Goal: Find specific page/section: Find specific page/section

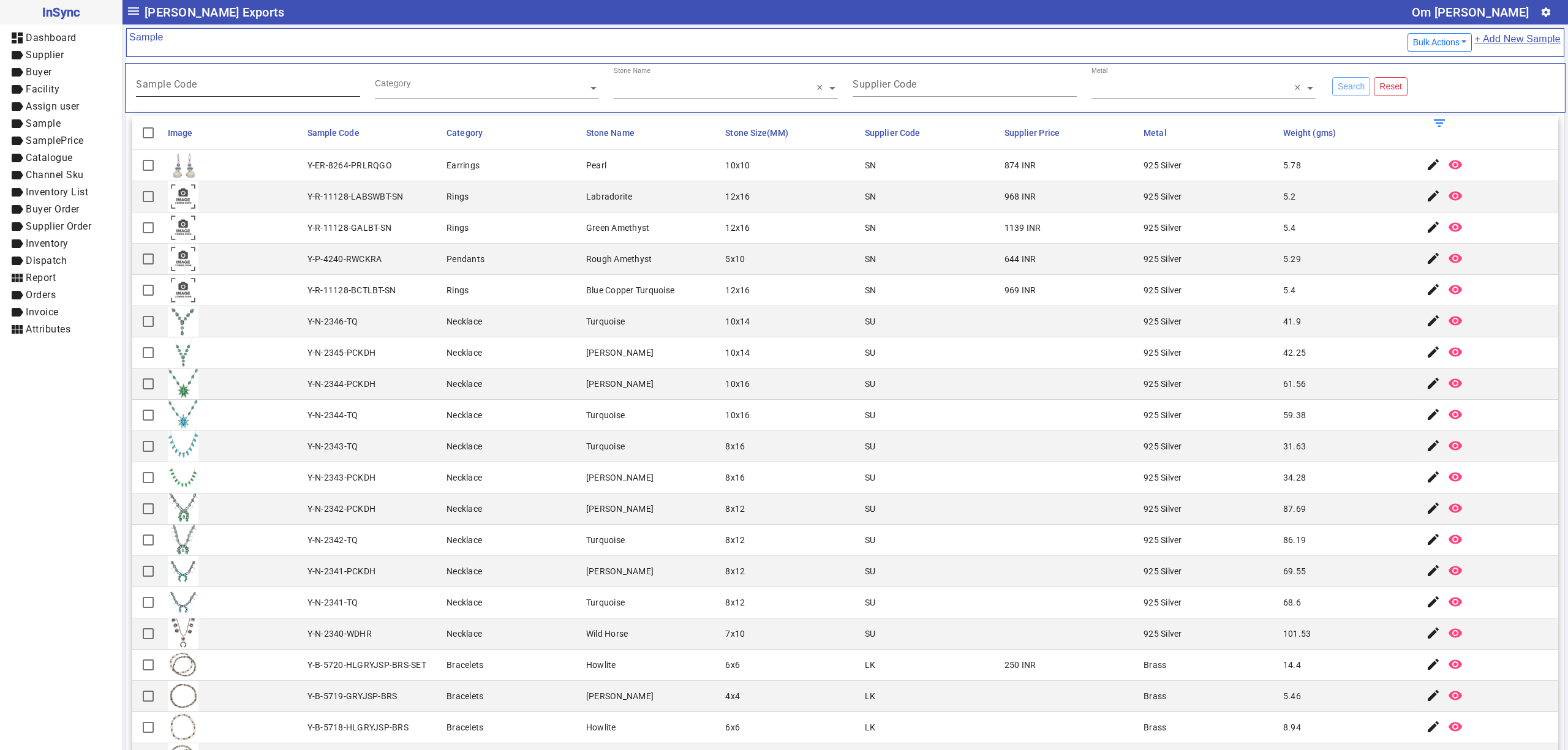
click at [246, 92] on input "Sample Code" at bounding box center [248, 86] width 224 height 10
type input "*****"
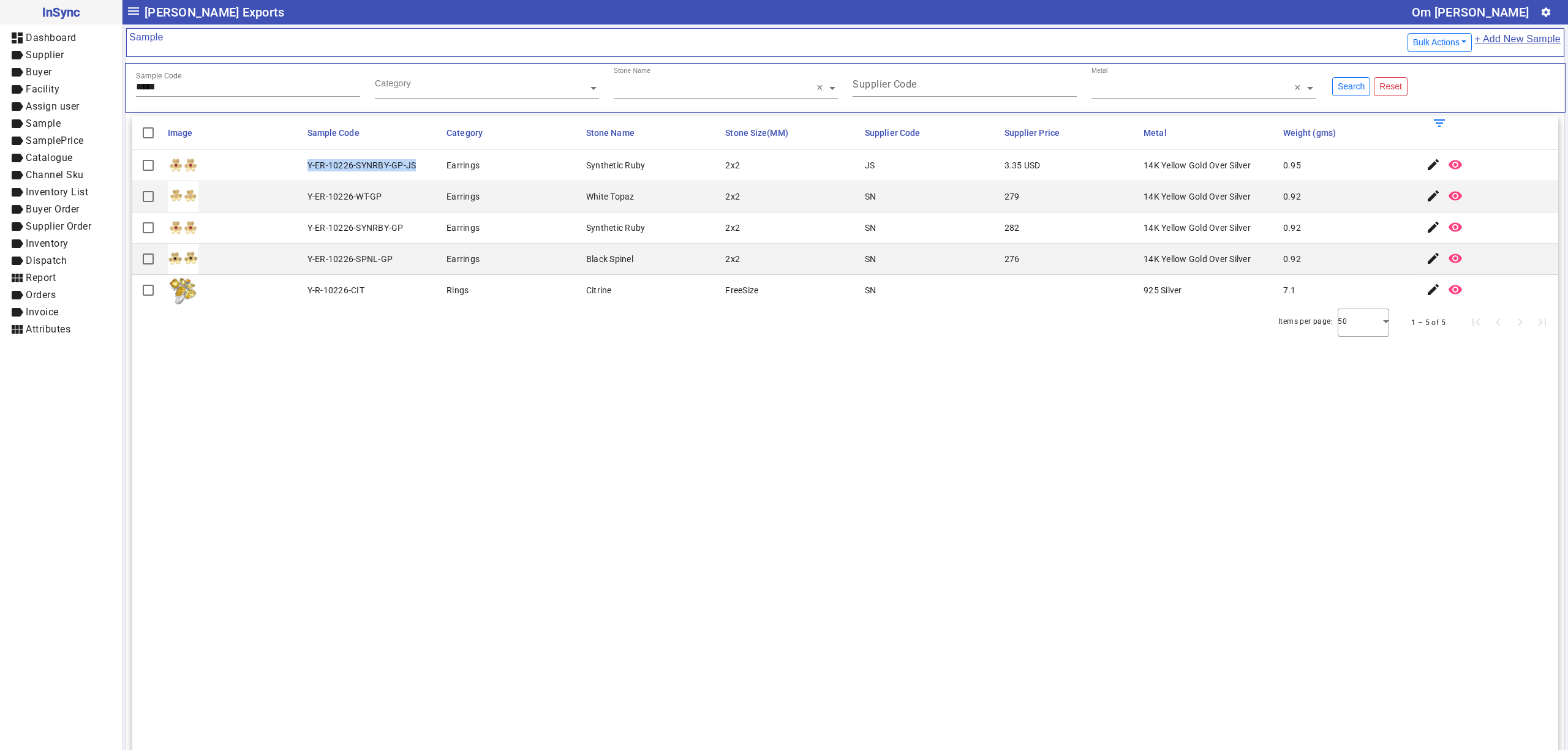
drag, startPoint x: 415, startPoint y: 169, endPoint x: 303, endPoint y: 178, distance: 112.4
click at [304, 178] on mat-cell "Y-ER-10226-SYNRBY-GP-JS" at bounding box center [374, 166] width 140 height 31
click at [420, 214] on mat-cell "Y-ER-10226-SYNRBY-GP" at bounding box center [374, 228] width 140 height 31
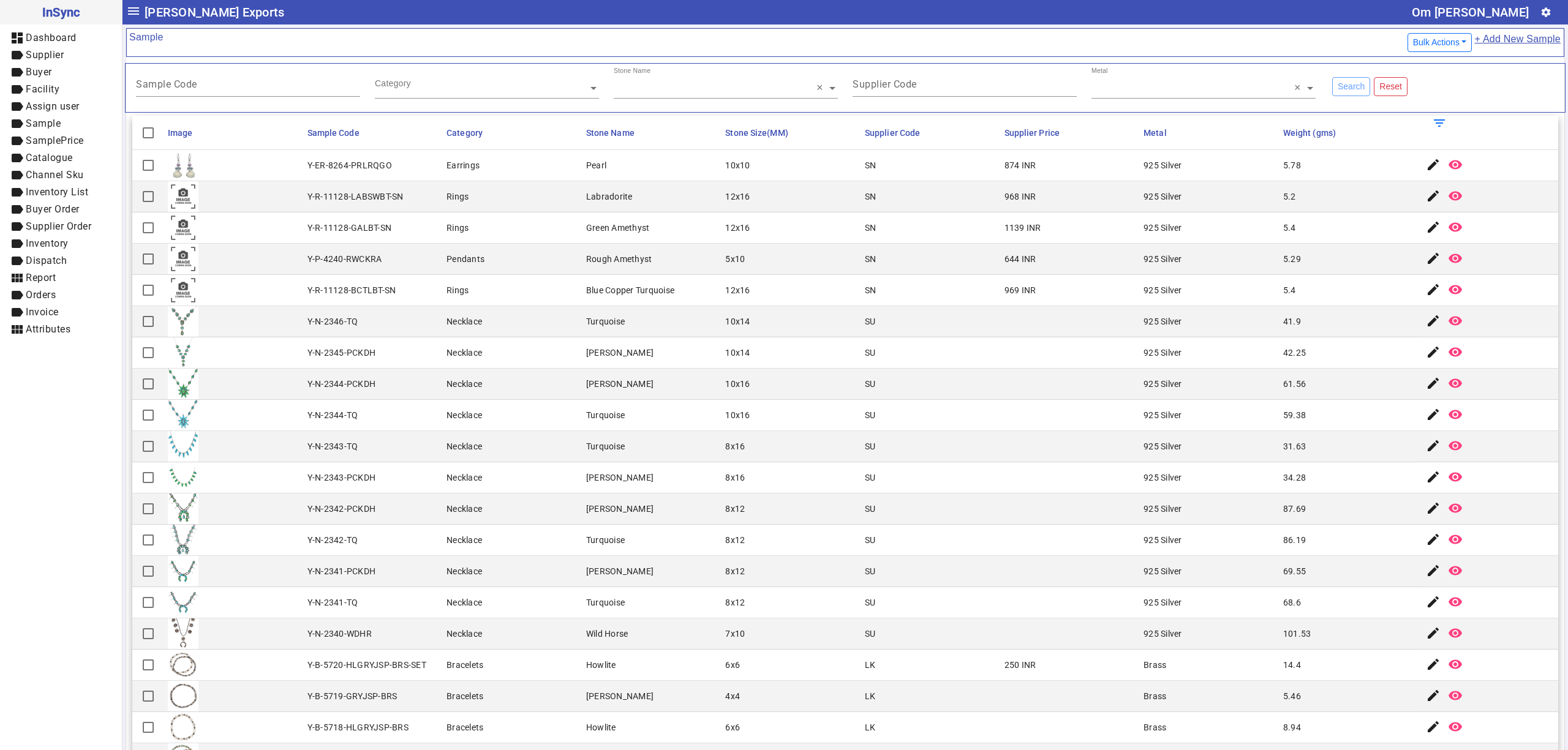
click at [1052, 329] on mat-cell at bounding box center [1071, 322] width 140 height 31
